Goal: Find specific page/section: Find specific page/section

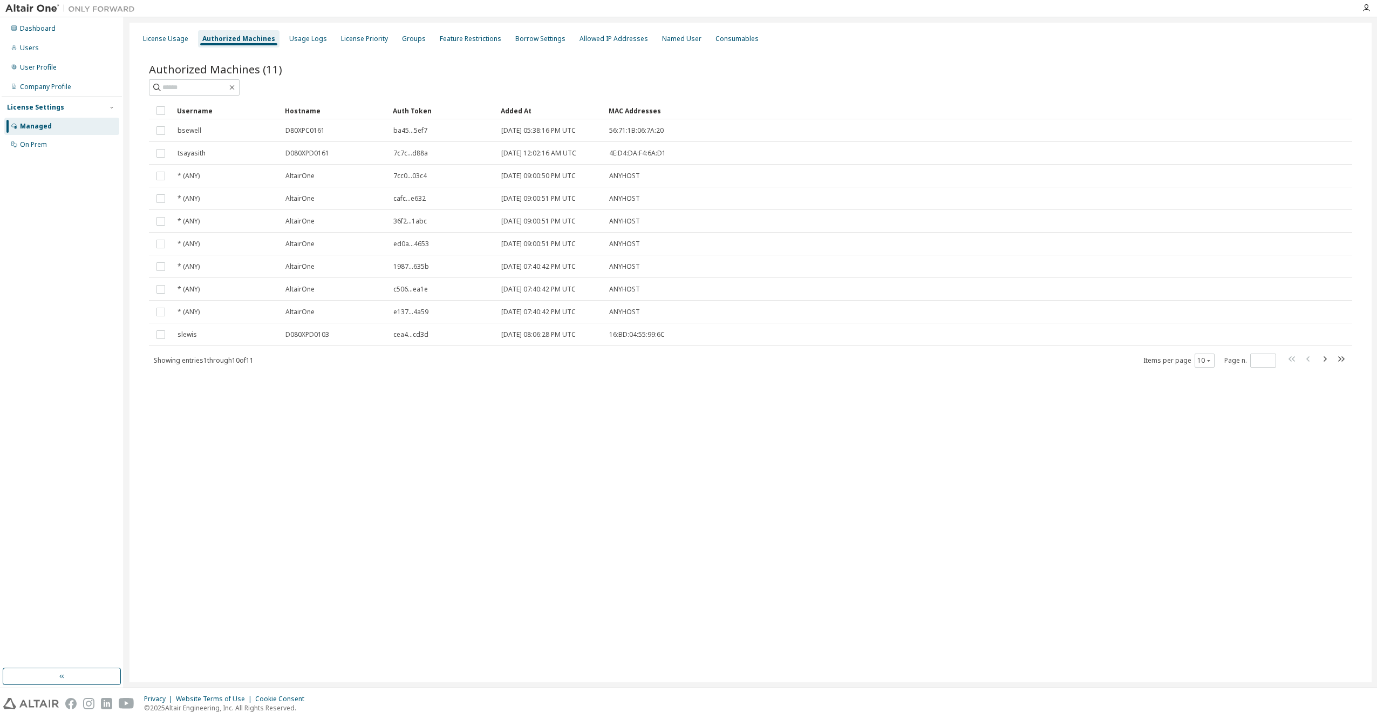
click at [199, 474] on div "License Usage Authorized Machines Usage Logs License Priority Groups Feature Re…" at bounding box center [750, 352] width 1242 height 659
click at [36, 67] on div "User Profile" at bounding box center [38, 67] width 37 height 9
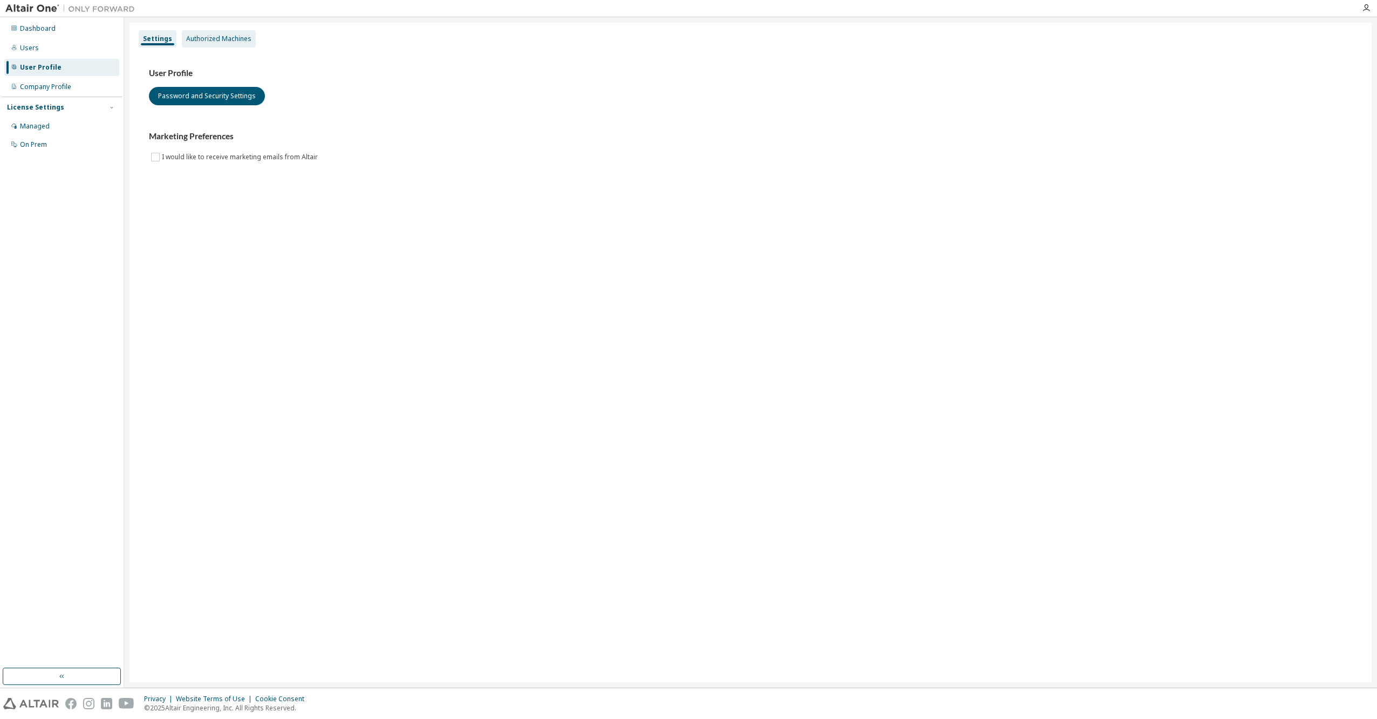
click at [209, 40] on div "Authorized Machines" at bounding box center [218, 39] width 65 height 9
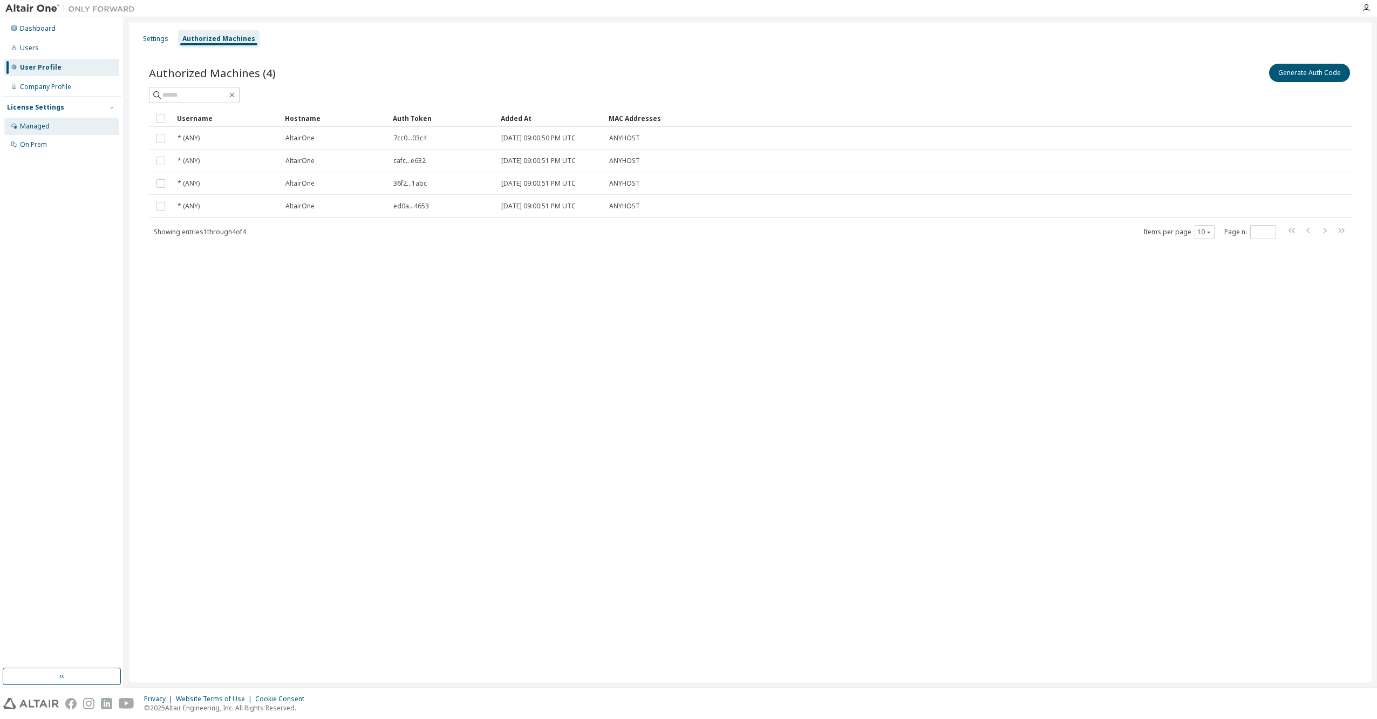
click at [36, 123] on div "Managed" at bounding box center [35, 126] width 30 height 9
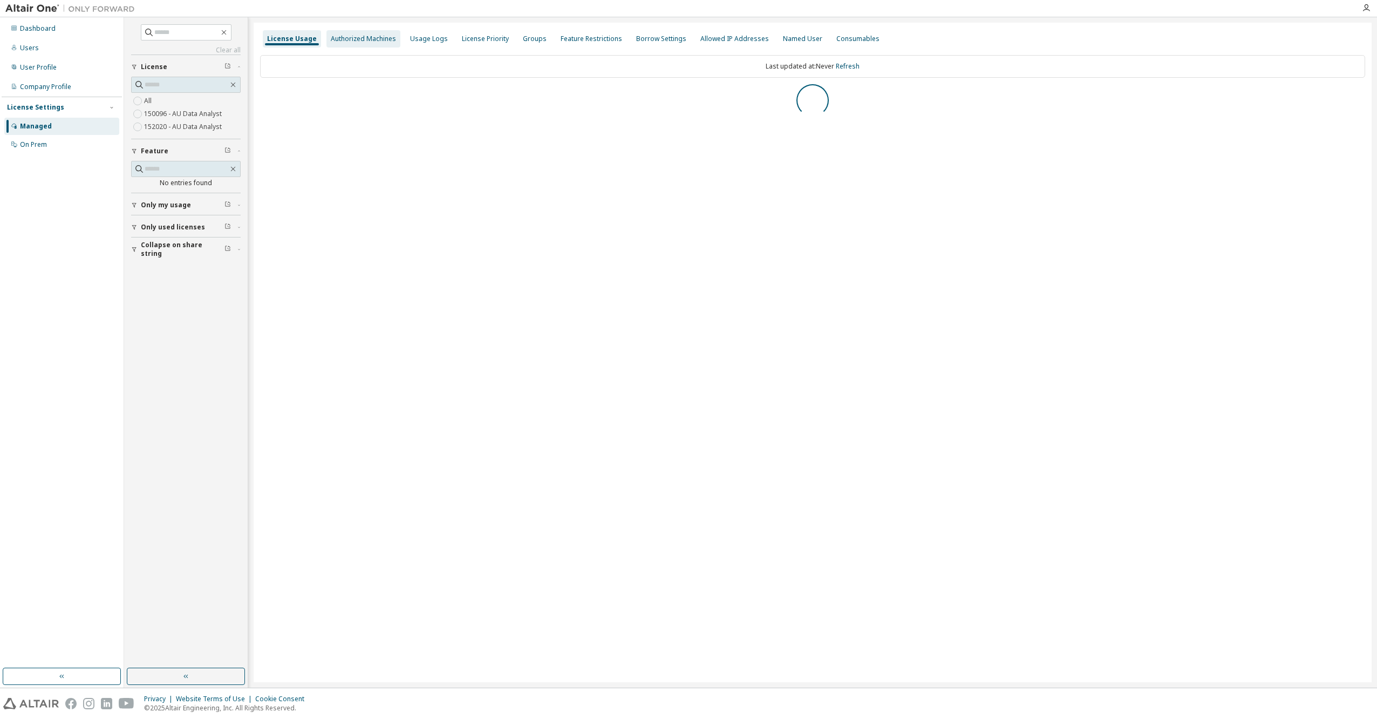
click at [353, 33] on div "Authorized Machines" at bounding box center [363, 38] width 74 height 17
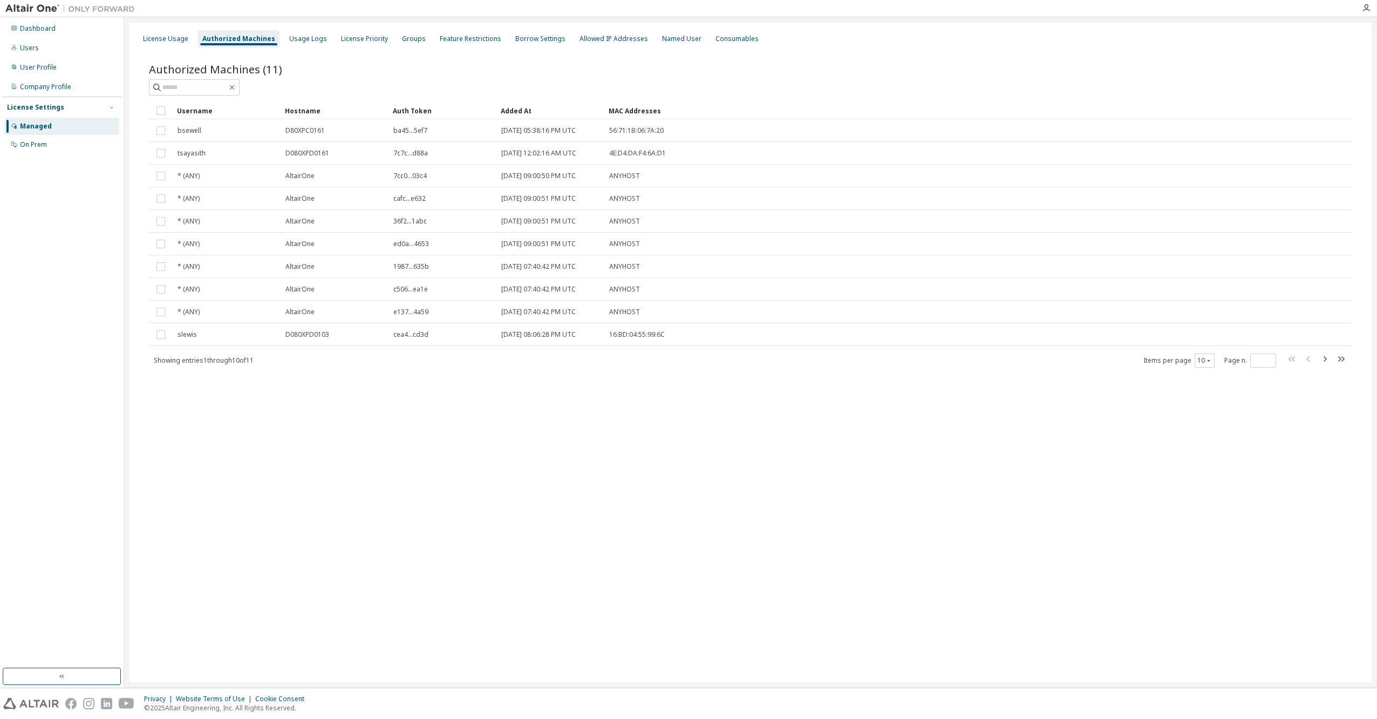
click at [293, 444] on div "License Usage Authorized Machines Usage Logs License Priority Groups Feature Re…" at bounding box center [750, 352] width 1242 height 659
